Goal: Information Seeking & Learning: Learn about a topic

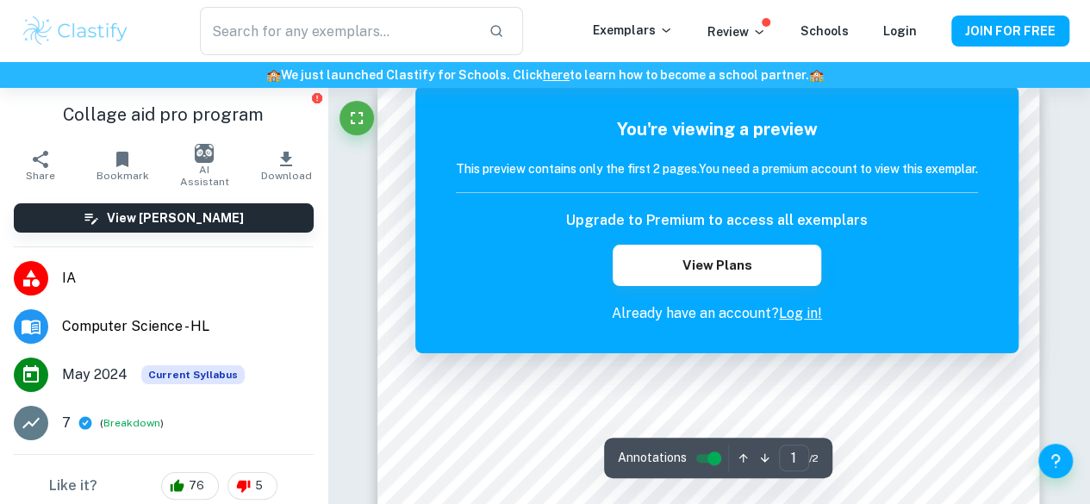
scroll to position [24, 0]
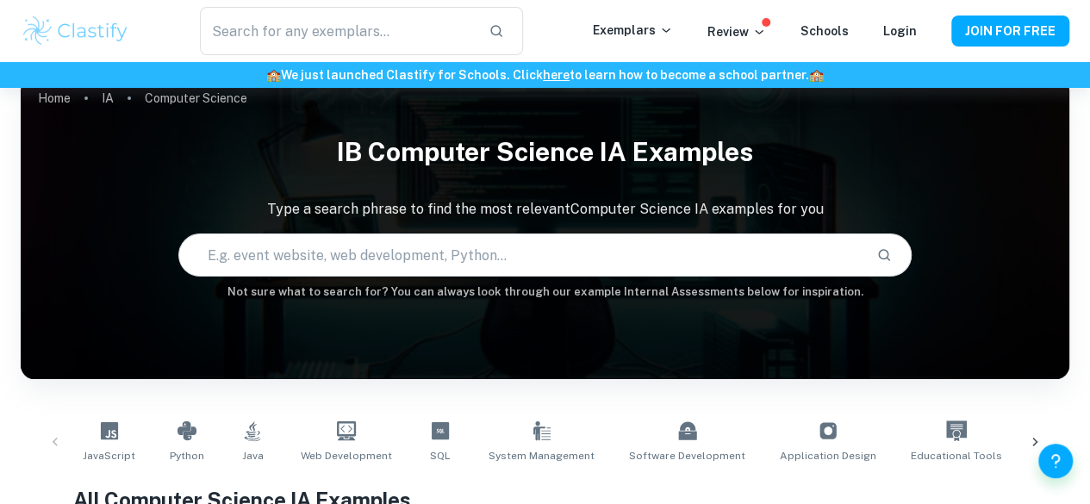
scroll to position [484, 0]
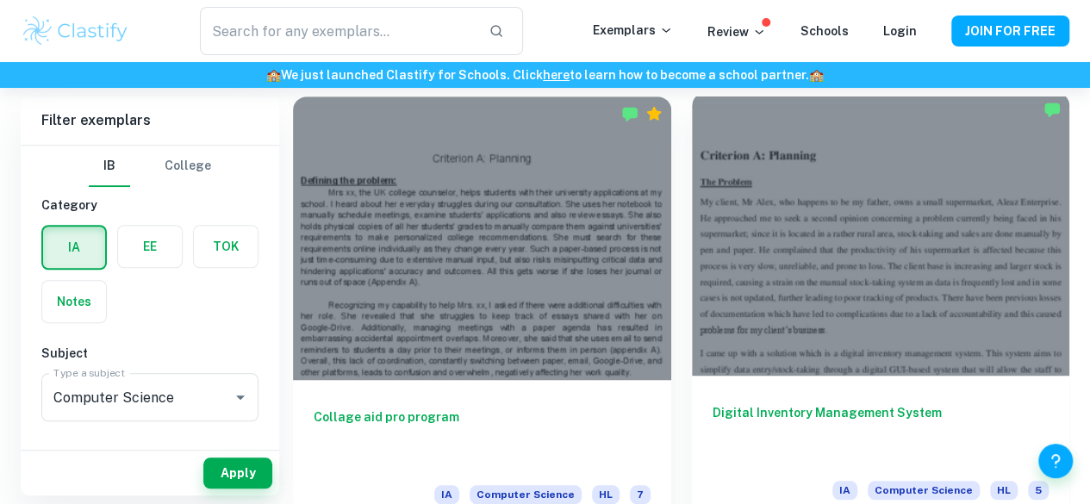
click at [713, 403] on h6 "Digital Inventory Management System" at bounding box center [881, 431] width 337 height 57
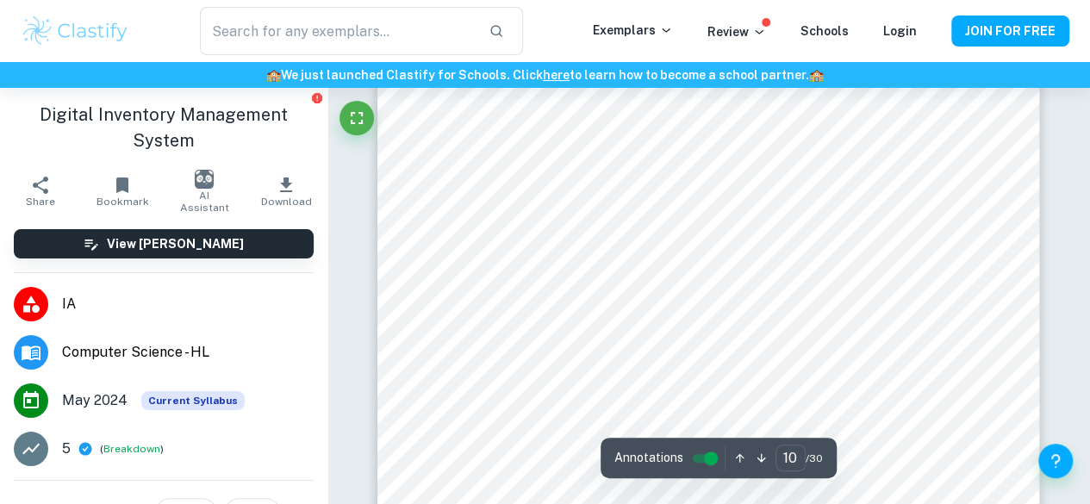
scroll to position [8772, 0]
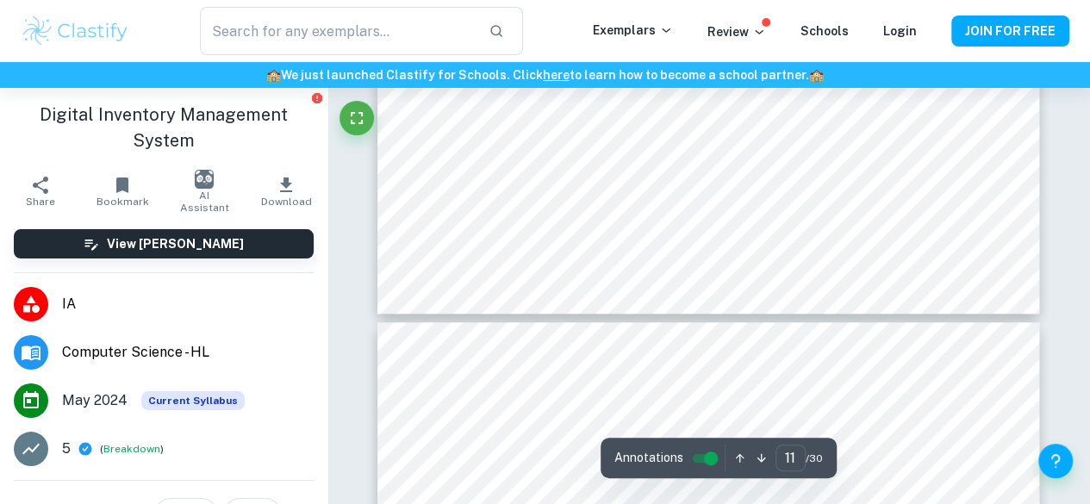
type input "12"
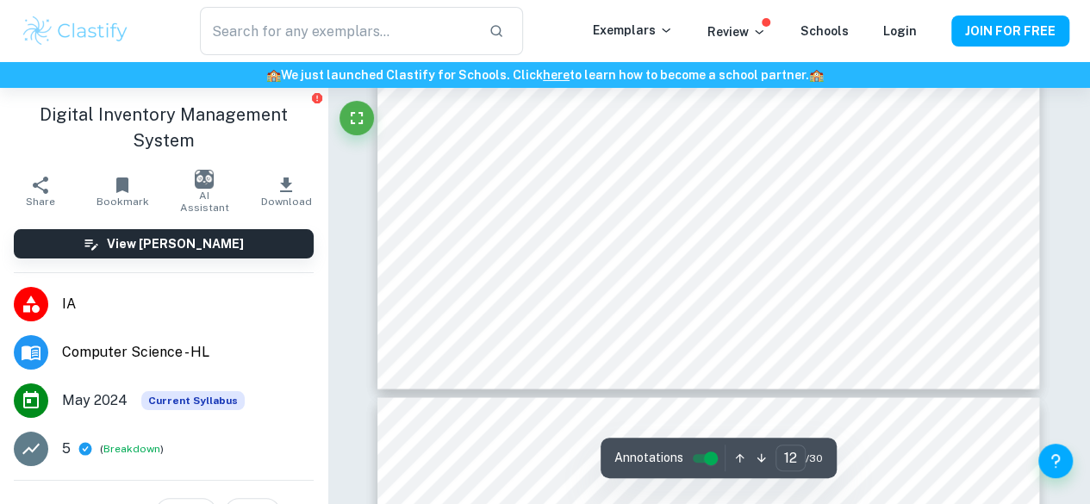
scroll to position [11208, 0]
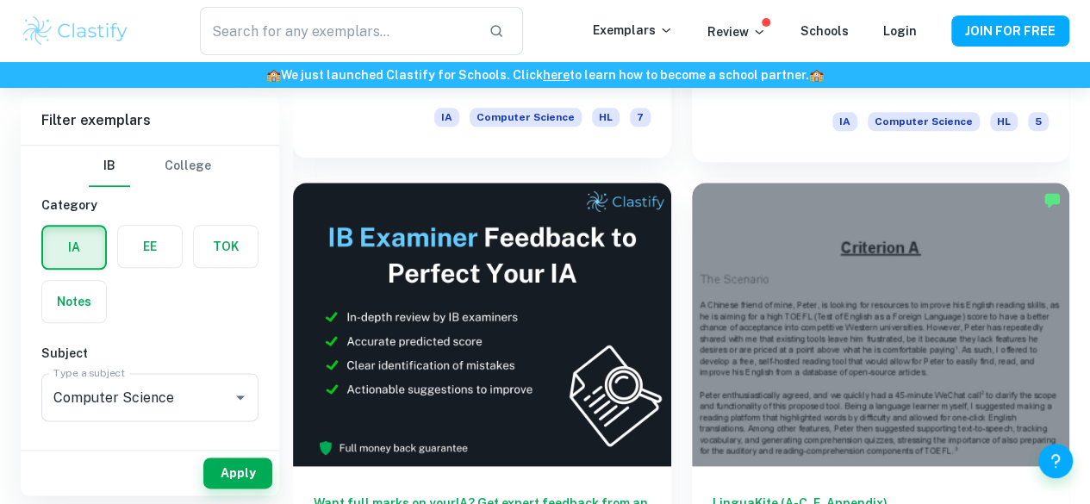
scroll to position [848, 0]
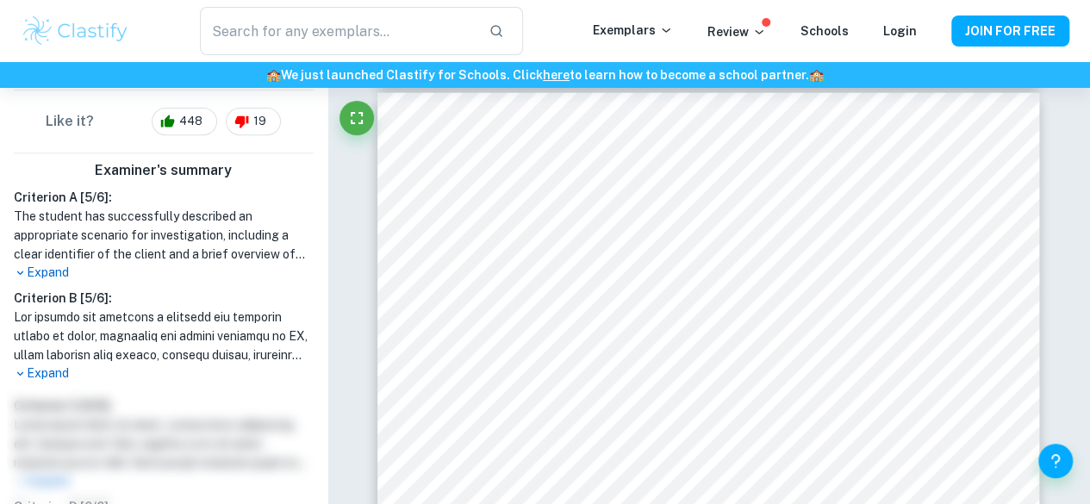
scroll to position [398, 0]
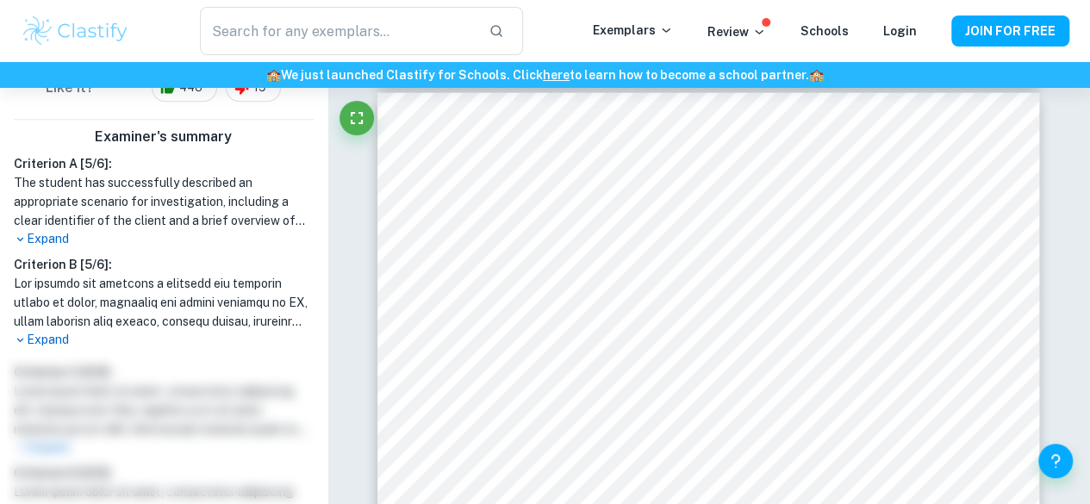
click at [60, 230] on p "Expand" at bounding box center [164, 239] width 300 height 18
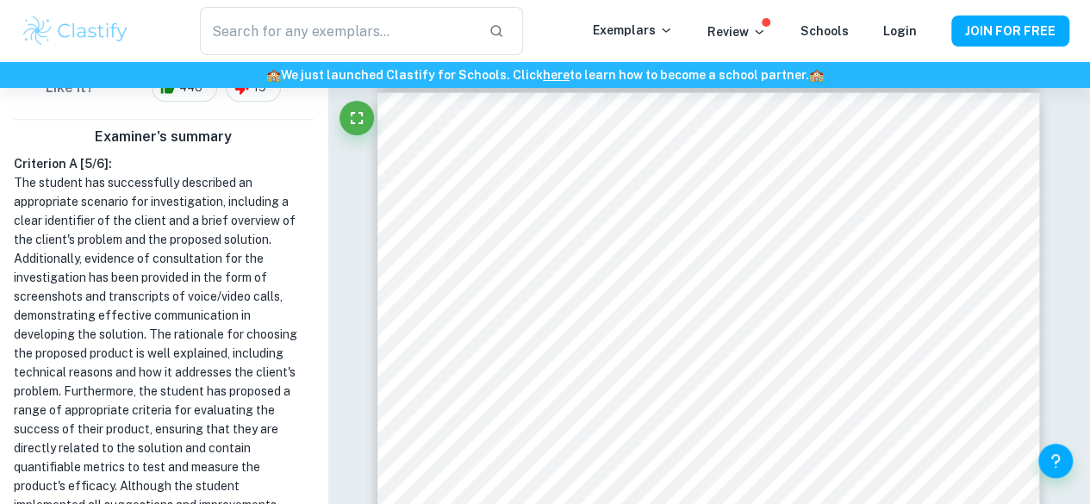
drag, startPoint x: 143, startPoint y: 233, endPoint x: 157, endPoint y: 249, distance: 21.4
click at [146, 234] on h1 "The student has successfully described an appropriate scenario for investigatio…" at bounding box center [164, 372] width 300 height 398
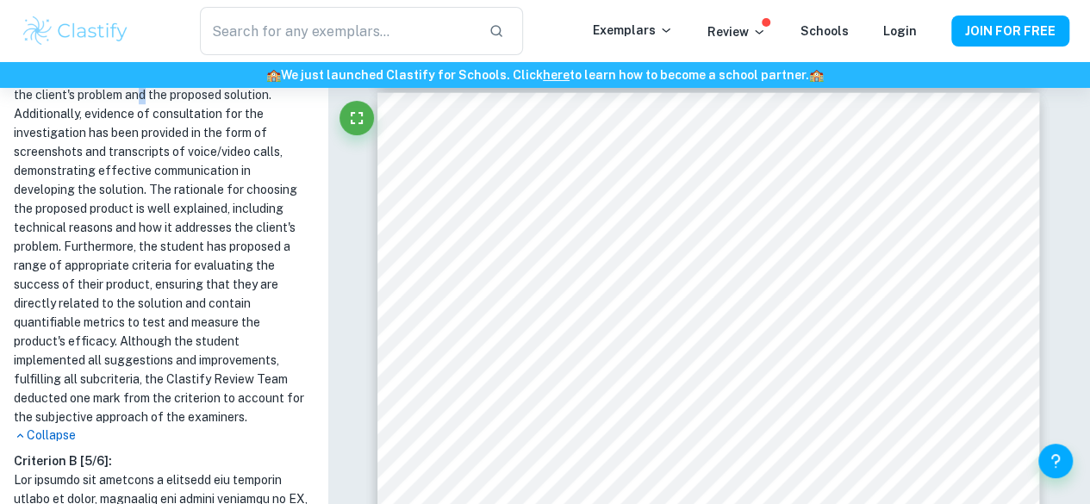
scroll to position [545, 0]
drag, startPoint x: 96, startPoint y: 175, endPoint x: 110, endPoint y: 189, distance: 20.1
click at [109, 189] on h1 "The student has successfully described an appropriate scenario for investigatio…" at bounding box center [164, 226] width 300 height 398
click at [160, 217] on h1 "The student has successfully described an appropriate scenario for investigatio…" at bounding box center [164, 226] width 300 height 398
drag, startPoint x: 43, startPoint y: 132, endPoint x: 68, endPoint y: 146, distance: 28.5
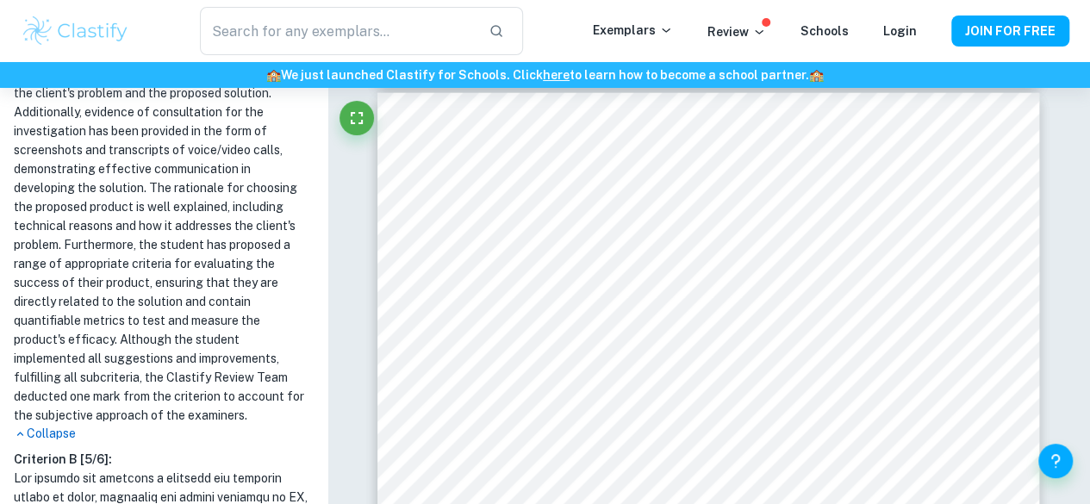
click at [56, 133] on h1 "The student has successfully described an appropriate scenario for investigatio…" at bounding box center [164, 226] width 300 height 398
click at [115, 166] on h1 "The student has successfully described an appropriate scenario for investigatio…" at bounding box center [164, 226] width 300 height 398
drag, startPoint x: 34, startPoint y: 145, endPoint x: 67, endPoint y: 151, distance: 33.3
click at [54, 146] on h1 "The student has successfully described an appropriate scenario for investigatio…" at bounding box center [164, 226] width 300 height 398
click at [121, 169] on h1 "The student has successfully described an appropriate scenario for investigatio…" at bounding box center [164, 226] width 300 height 398
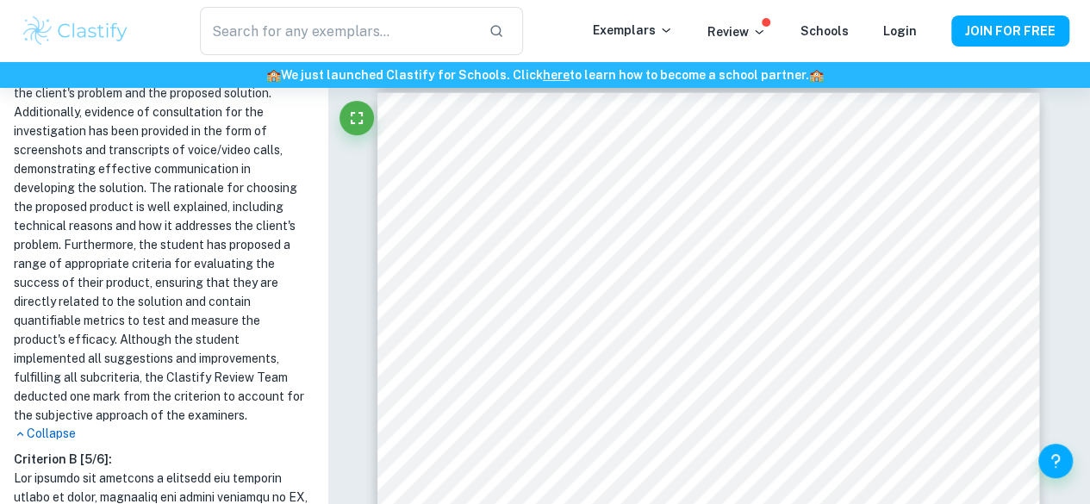
drag, startPoint x: 57, startPoint y: 156, endPoint x: 97, endPoint y: 162, distance: 40.1
click at [79, 156] on h1 "The student has successfully described an appropriate scenario for investigatio…" at bounding box center [164, 226] width 300 height 398
click at [129, 184] on h1 "The student has successfully described an appropriate scenario for investigatio…" at bounding box center [164, 226] width 300 height 398
drag, startPoint x: 67, startPoint y: 160, endPoint x: 99, endPoint y: 172, distance: 33.8
click at [88, 167] on h1 "The student has successfully described an appropriate scenario for investigatio…" at bounding box center [164, 226] width 300 height 398
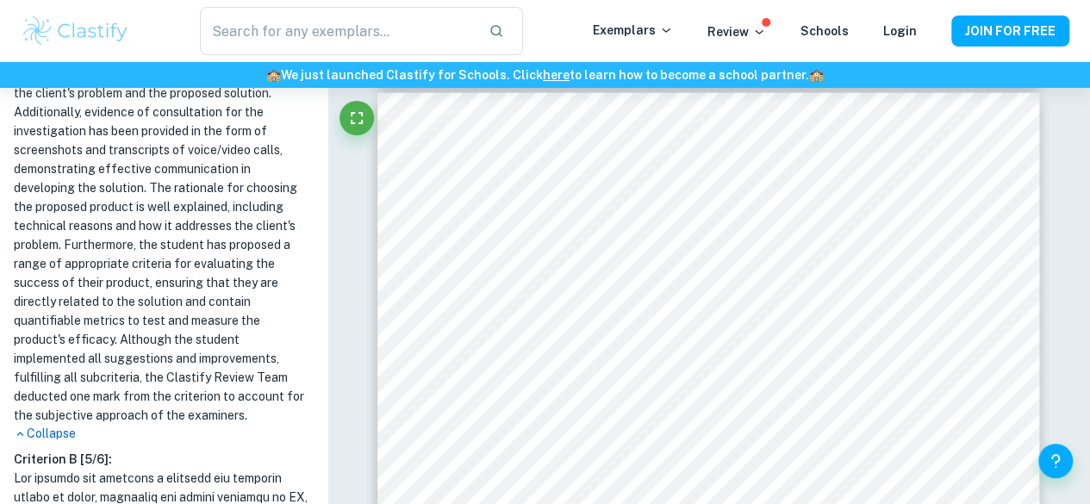
drag, startPoint x: 145, startPoint y: 194, endPoint x: 131, endPoint y: 193, distance: 13.8
click at [140, 194] on h1 "The student has successfully described an appropriate scenario for investigatio…" at bounding box center [164, 226] width 300 height 398
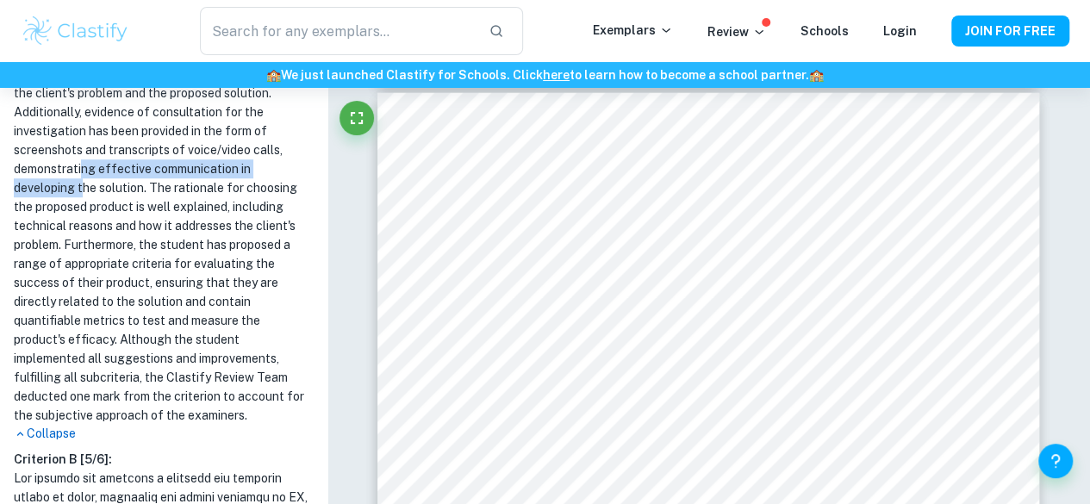
drag, startPoint x: 83, startPoint y: 178, endPoint x: 126, endPoint y: 191, distance: 45.2
click at [119, 189] on h1 "The student has successfully described an appropriate scenario for investigatio…" at bounding box center [164, 226] width 300 height 398
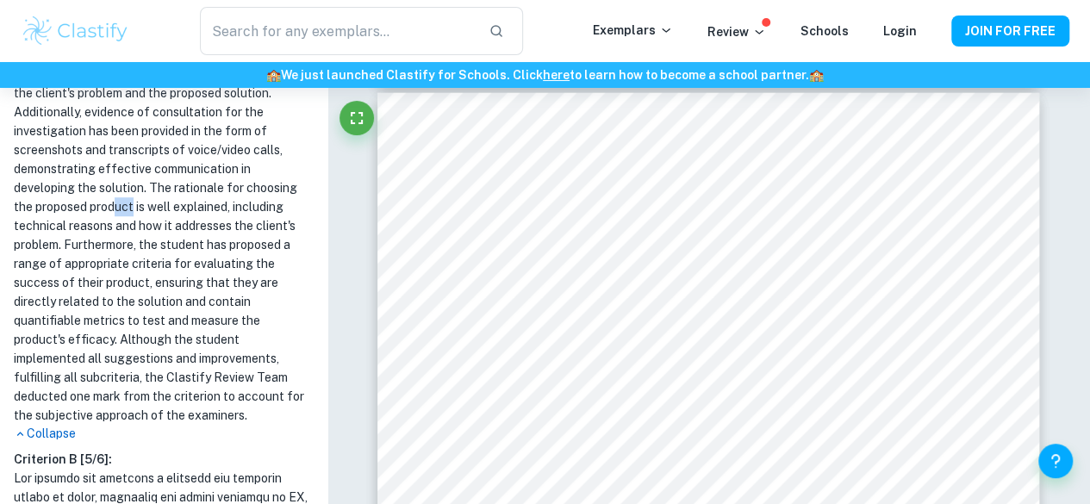
click at [97, 194] on h1 "The student has successfully described an appropriate scenario for investigatio…" at bounding box center [164, 226] width 300 height 398
click at [39, 162] on div "Examiner's summary Criterion A [ 5 / 6 ]: Collapse Criterion B [ 5 / 6 ]: Expan…" at bounding box center [164, 467] width 328 height 988
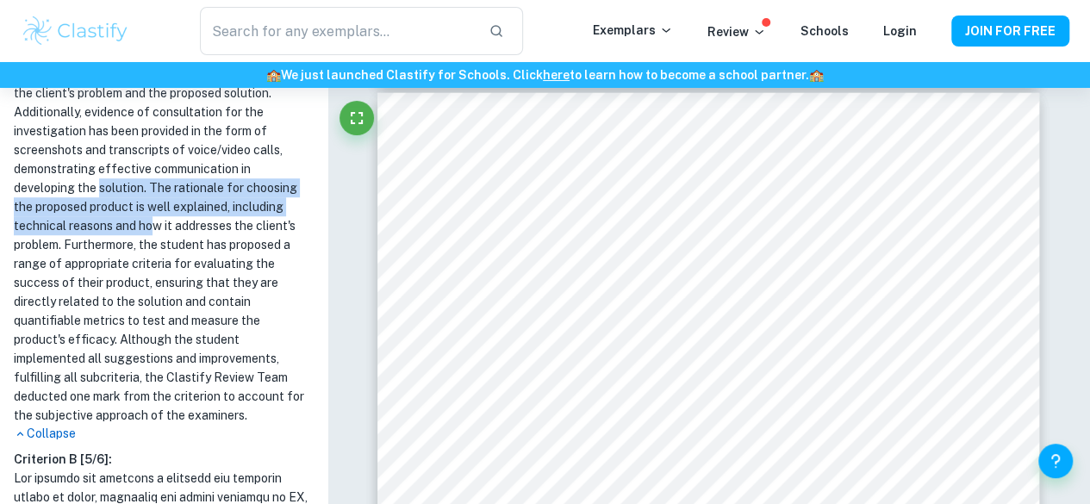
drag, startPoint x: 129, startPoint y: 207, endPoint x: 89, endPoint y: 190, distance: 43.7
click at [91, 190] on h1 "The student has successfully described an appropriate scenario for investigatio…" at bounding box center [164, 226] width 300 height 398
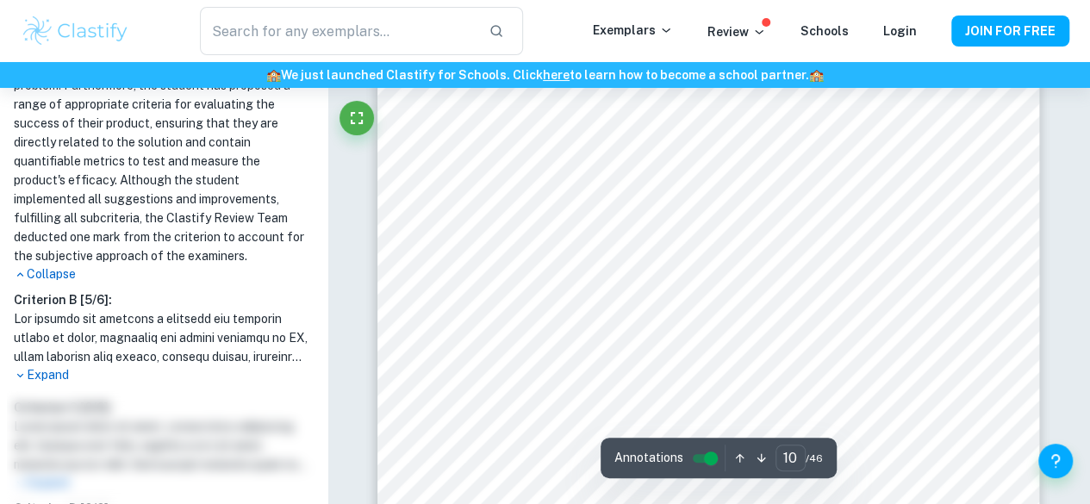
scroll to position [8721, 0]
click at [58, 268] on p "Collapse" at bounding box center [164, 275] width 300 height 18
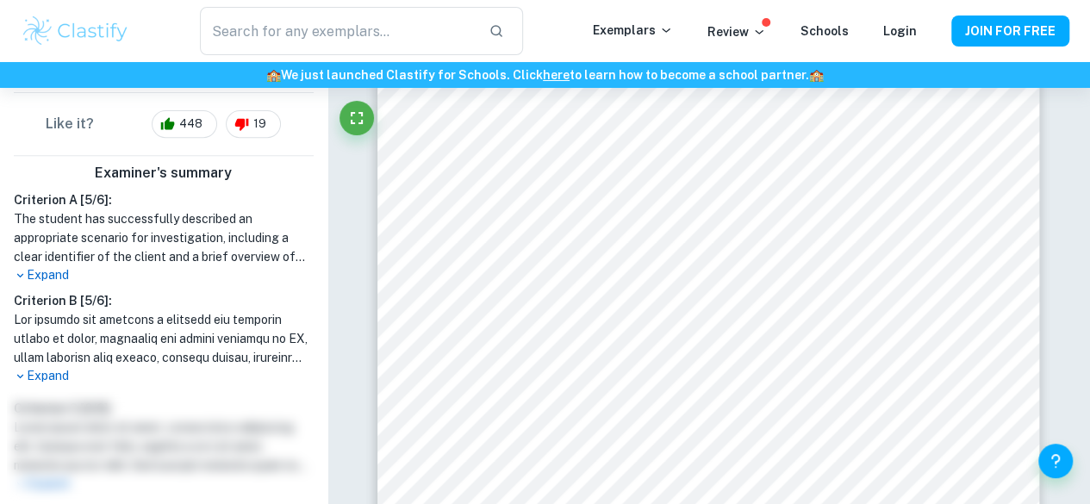
click at [58, 268] on p "Expand" at bounding box center [164, 275] width 300 height 18
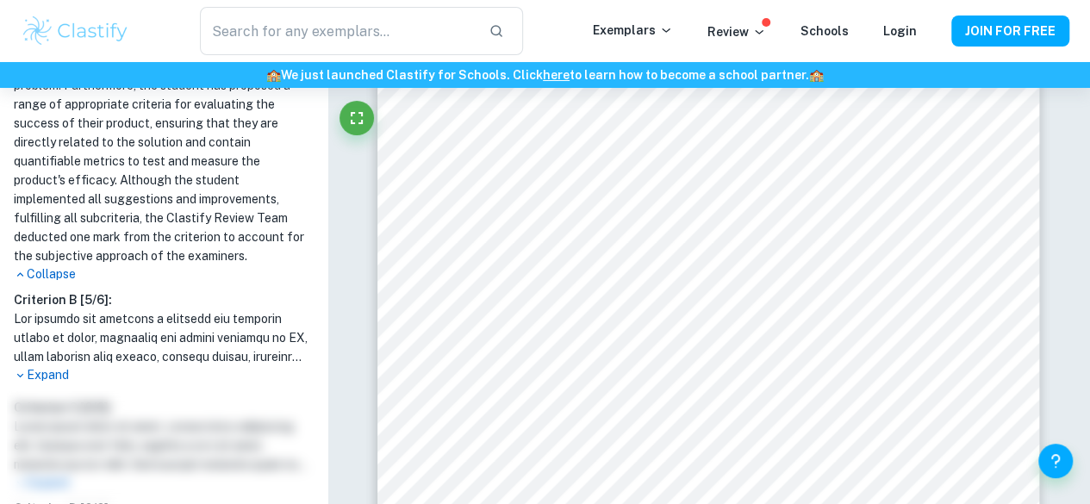
click at [58, 268] on p "Collapse" at bounding box center [164, 275] width 300 height 18
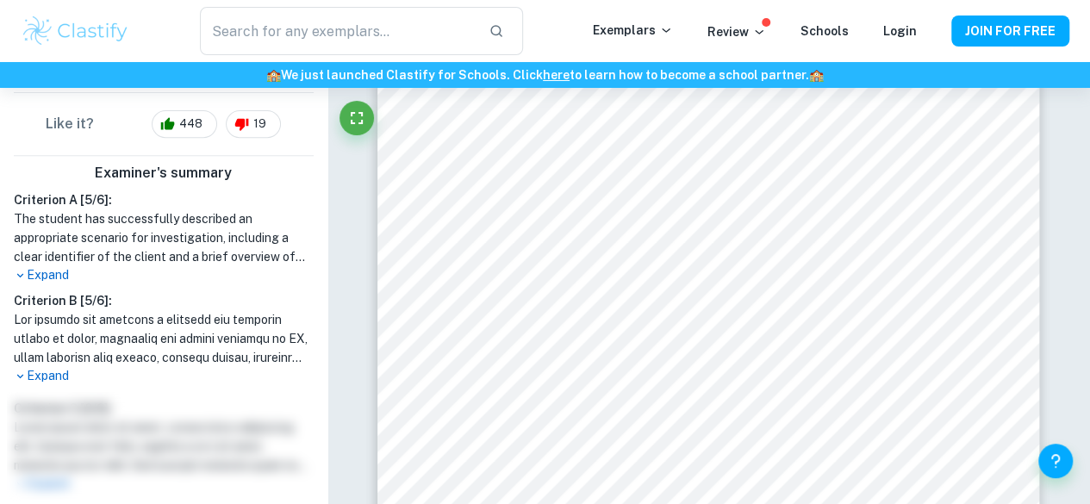
click at [53, 371] on p "Expand" at bounding box center [164, 376] width 300 height 18
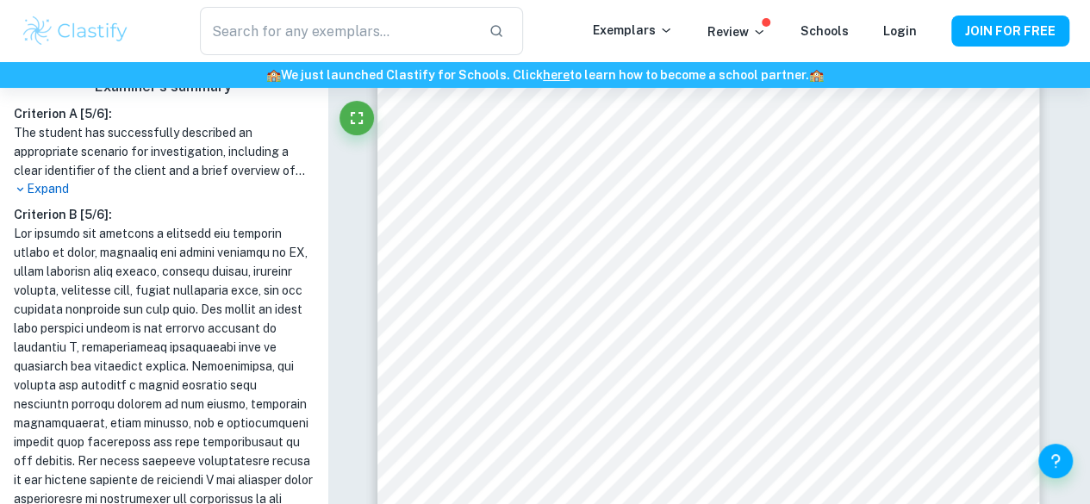
scroll to position [448, 0]
drag, startPoint x: 14, startPoint y: 253, endPoint x: 52, endPoint y: 269, distance: 41.3
click at [47, 267] on h1 at bounding box center [164, 442] width 300 height 436
click at [131, 294] on h1 at bounding box center [164, 442] width 300 height 436
drag, startPoint x: 14, startPoint y: 253, endPoint x: 60, endPoint y: 261, distance: 47.3
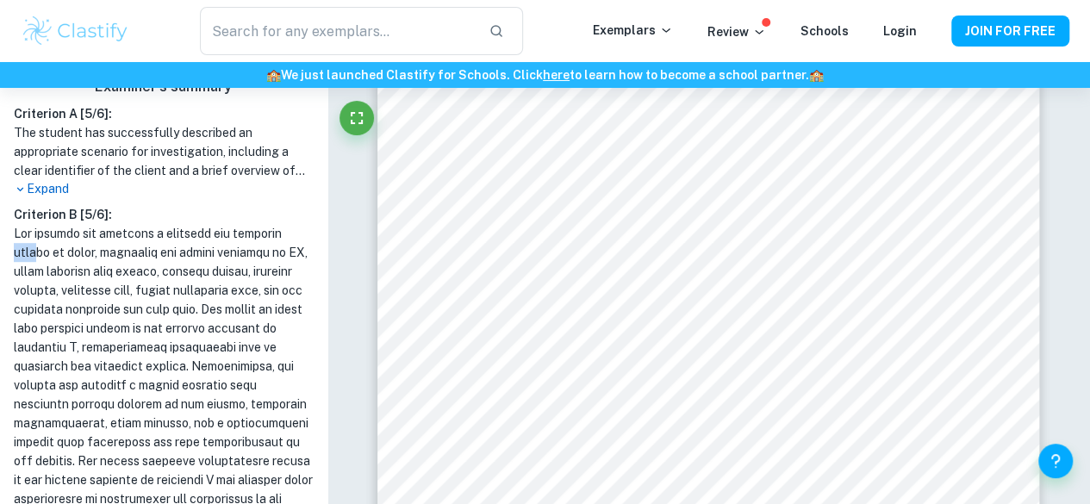
click at [47, 257] on h1 at bounding box center [164, 442] width 300 height 436
drag, startPoint x: 122, startPoint y: 279, endPoint x: 100, endPoint y: 272, distance: 23.4
click at [114, 278] on h1 at bounding box center [164, 442] width 300 height 436
drag, startPoint x: 203, startPoint y: 306, endPoint x: 143, endPoint y: 296, distance: 61.2
click at [147, 297] on h1 at bounding box center [164, 442] width 300 height 436
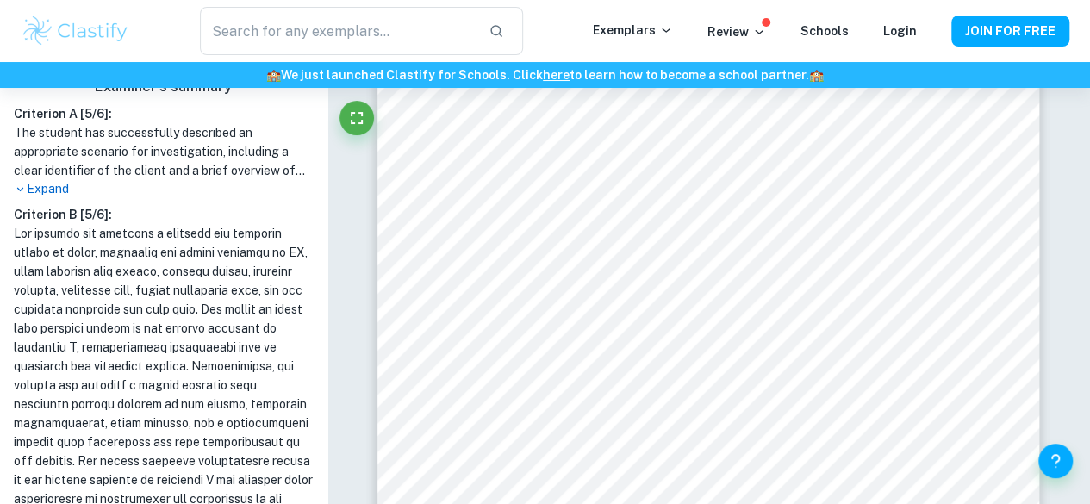
click at [114, 288] on h1 at bounding box center [164, 442] width 300 height 436
drag, startPoint x: 235, startPoint y: 324, endPoint x: 147, endPoint y: 294, distance: 93.8
click at [200, 315] on h1 at bounding box center [164, 442] width 300 height 436
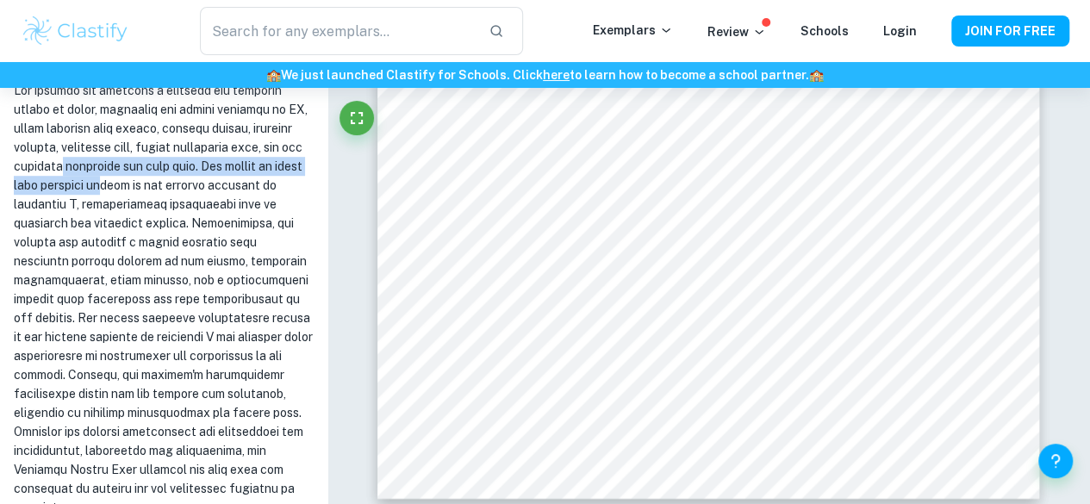
scroll to position [0, 0]
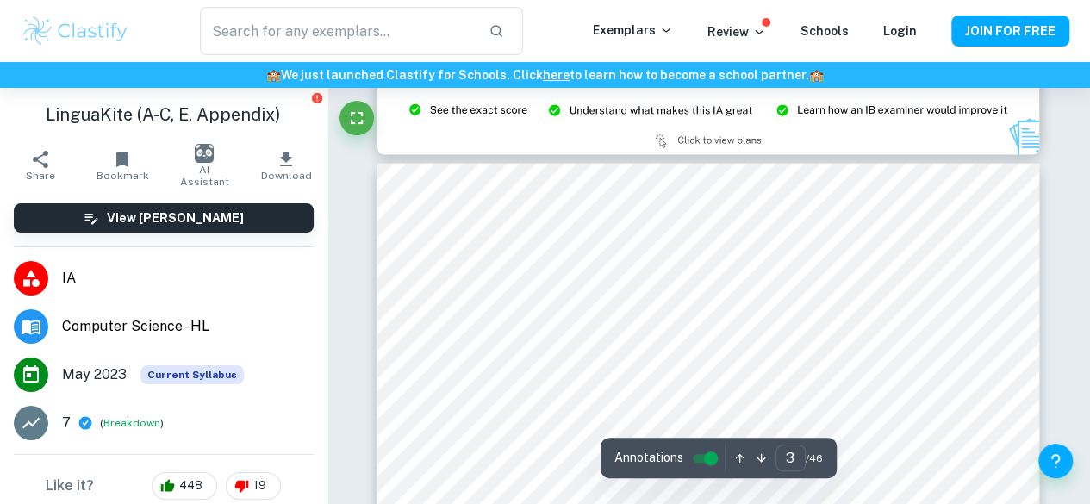
type input "2"
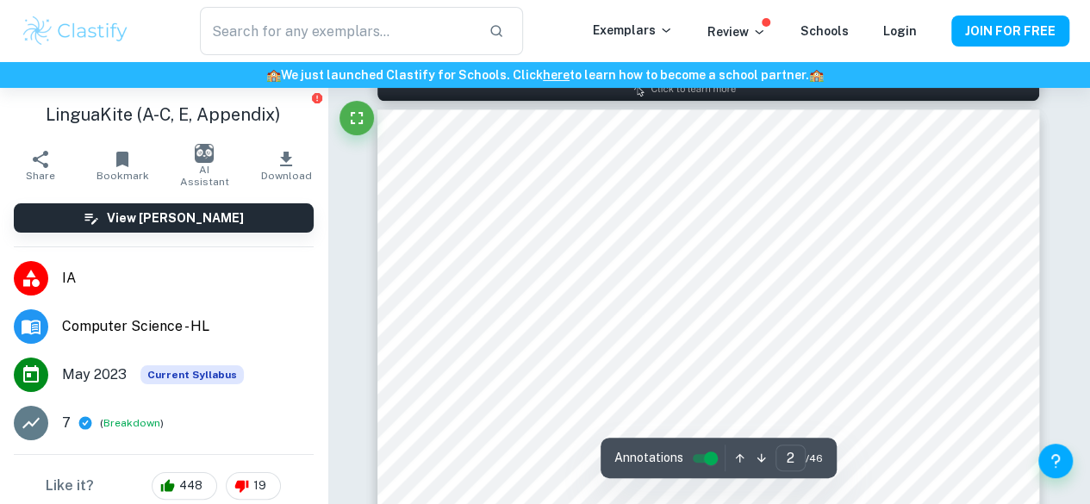
scroll to position [967, 0]
